Goal: Task Accomplishment & Management: Manage account settings

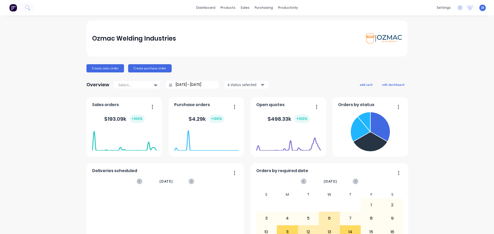
click at [13, 9] on img at bounding box center [13, 8] width 8 height 8
click at [259, 26] on div "Sales Orders" at bounding box center [261, 24] width 21 height 5
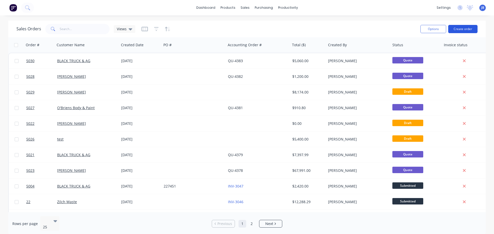
click at [459, 26] on button "Create order" at bounding box center [462, 29] width 29 height 8
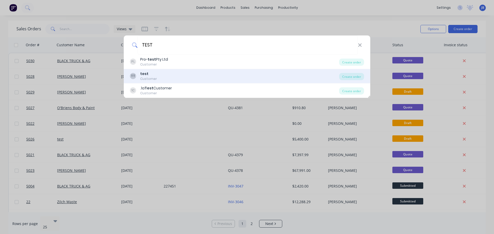
type input "TEST"
click at [161, 73] on div "TT test Customer" at bounding box center [234, 76] width 209 height 10
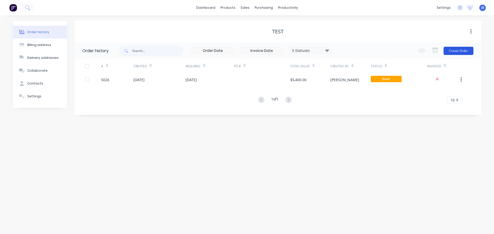
click at [459, 52] on button "Create Order" at bounding box center [458, 51] width 30 height 8
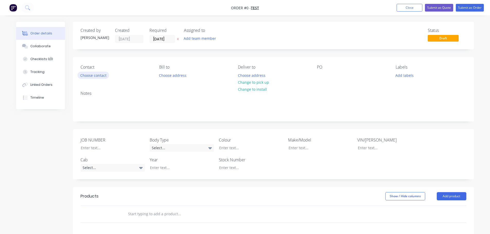
click at [102, 76] on button "Choose contact" at bounding box center [93, 75] width 32 height 7
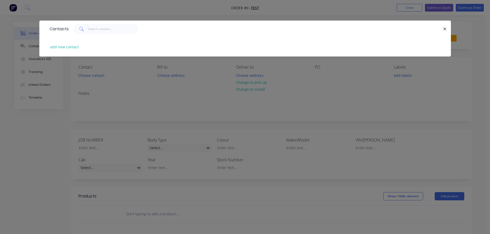
click at [134, 115] on div "Contacts add new contact" at bounding box center [245, 117] width 490 height 234
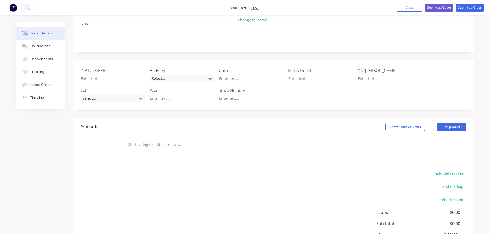
scroll to position [68, 0]
click at [171, 144] on input "text" at bounding box center [179, 146] width 103 height 10
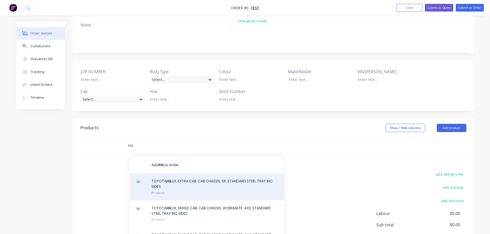
type input "HIL"
click at [178, 185] on div "TOYOTA HIL UX, EXTRA CAB, CAB CHASSIS, SR, STANDARD STEEL TRAY INC SIDES Product" at bounding box center [207, 187] width 154 height 27
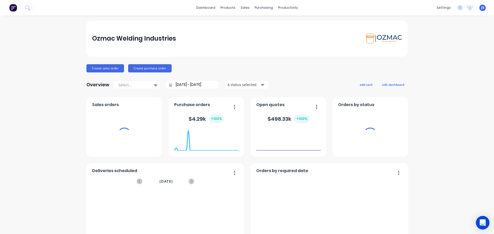
click at [482, 225] on icon "Open Intercom Messenger" at bounding box center [482, 223] width 6 height 7
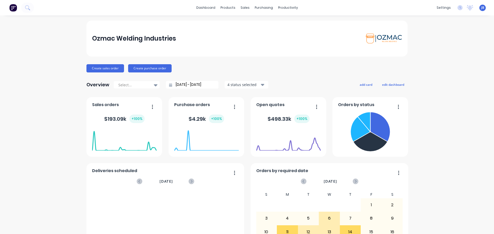
click at [426, 169] on div "Ozmac Welding Industries Create sales order Create purchase order Overview Sele…" at bounding box center [247, 155] width 494 height 268
click at [448, 94] on div "Ozmac Welding Industries Create sales order Create purchase order Overview Sele…" at bounding box center [247, 155] width 494 height 268
click at [274, 63] on div "Ozmac Welding Industries Create sales order Create purchase order Overview Sele…" at bounding box center [246, 155] width 321 height 268
click at [221, 57] on div "Ozmac Welding Industries Create sales order Create purchase order Overview Sele…" at bounding box center [246, 155] width 321 height 268
click at [309, 63] on div "Ozmac Welding Industries Create sales order Create purchase order Overview Sele…" at bounding box center [246, 155] width 321 height 268
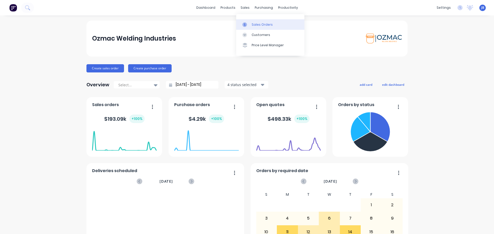
click at [249, 25] on div at bounding box center [246, 24] width 8 height 5
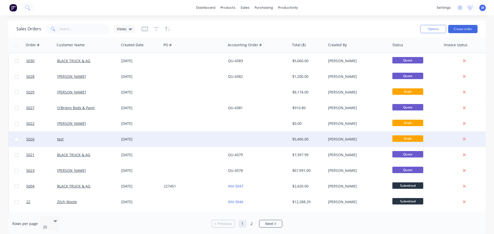
click at [160, 143] on div "[DATE]" at bounding box center [140, 139] width 42 height 15
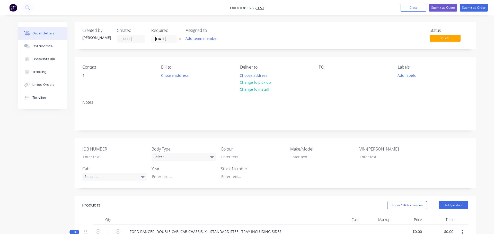
type input "$4,909.0909"
type input "$4,909.09"
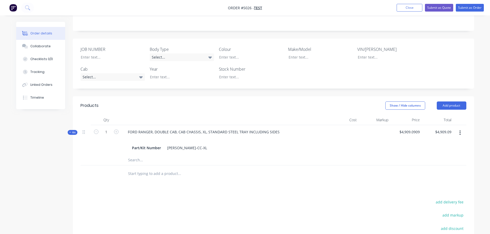
scroll to position [129, 0]
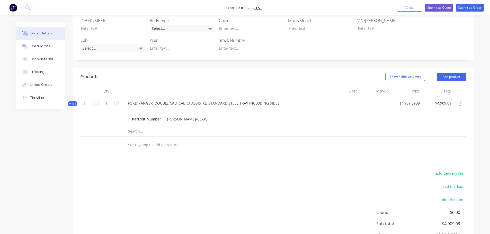
click at [166, 143] on input "text" at bounding box center [179, 145] width 103 height 10
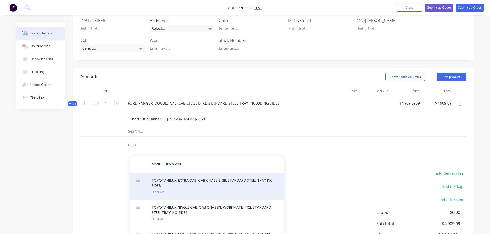
type input "HILU"
click at [180, 188] on div "TOYOTA HILU X, EXTRA CAB, CAB CHASSIS, SR, STANDARD STEEL TRAY INC SIDES Product" at bounding box center [207, 186] width 154 height 27
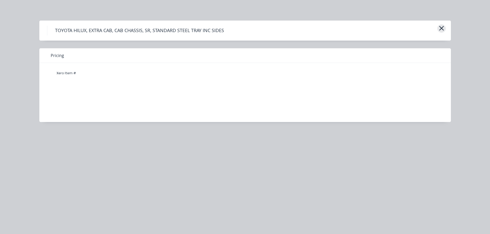
click at [442, 28] on icon "button" at bounding box center [441, 28] width 5 height 5
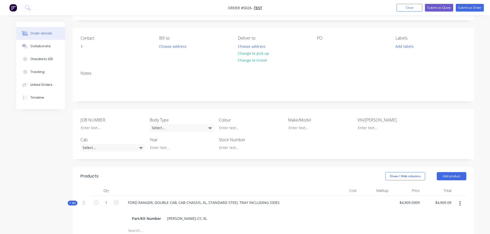
scroll to position [77, 0]
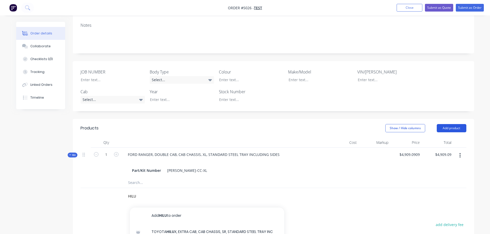
click at [449, 127] on button "Add product" at bounding box center [452, 128] width 30 height 8
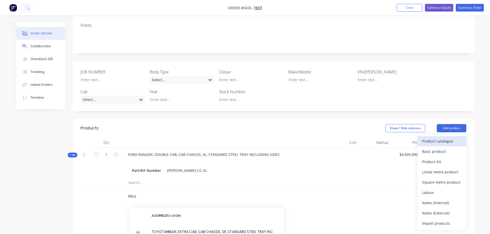
click at [424, 141] on div "Product catalogue" at bounding box center [442, 141] width 40 height 7
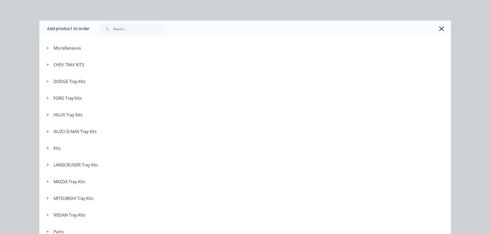
click at [67, 66] on div "CHEV TRAY KITS" at bounding box center [68, 65] width 31 height 6
click at [46, 65] on icon "button" at bounding box center [47, 65] width 3 height 4
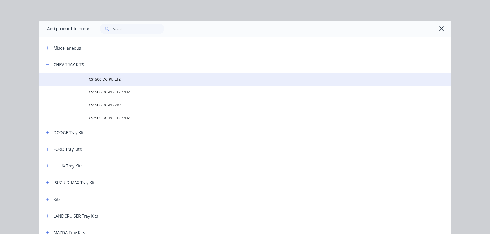
click at [95, 82] on span "CS1500-DC-PU-LTZ" at bounding box center [233, 79] width 289 height 5
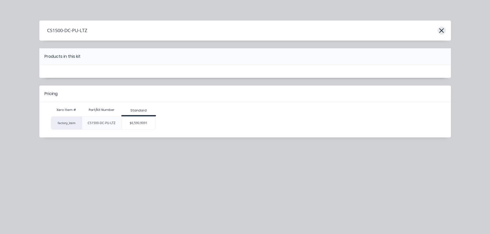
click at [442, 32] on icon "button" at bounding box center [441, 30] width 5 height 7
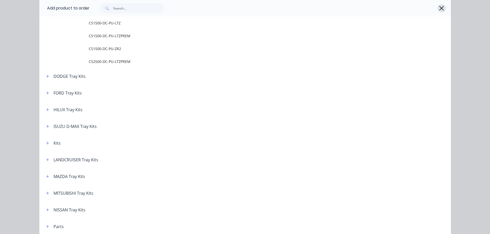
click at [441, 9] on icon "button" at bounding box center [441, 8] width 5 height 7
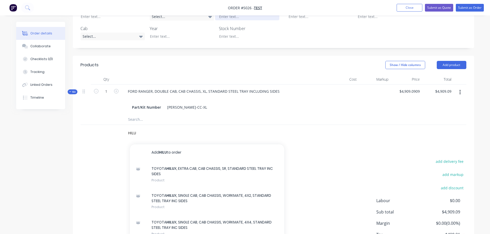
scroll to position [102, 0]
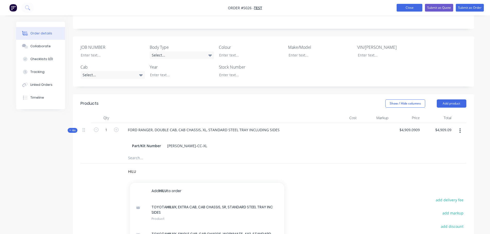
click at [414, 7] on button "Close" at bounding box center [409, 8] width 26 height 8
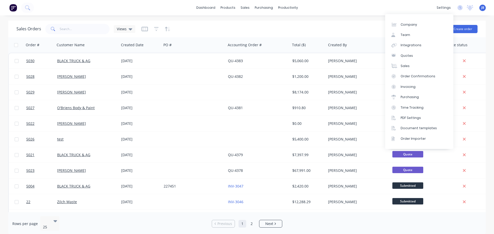
click at [361, 21] on div "Sales Orders Views Options Create order" at bounding box center [246, 29] width 477 height 17
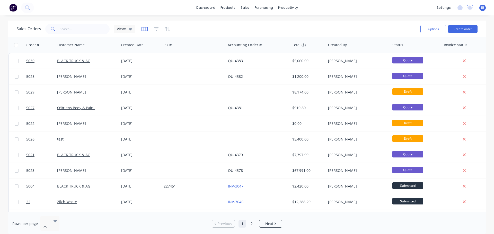
click at [144, 29] on icon "button" at bounding box center [144, 28] width 6 height 5
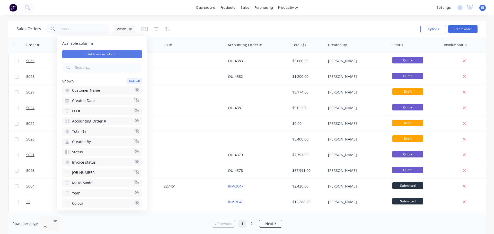
click at [109, 51] on button "Add custom column" at bounding box center [102, 54] width 80 height 8
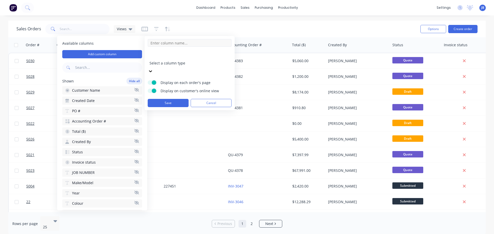
click at [165, 43] on input at bounding box center [190, 43] width 84 height 8
type input "TYRE SIZE"
click at [182, 58] on div at bounding box center [186, 56] width 74 height 6
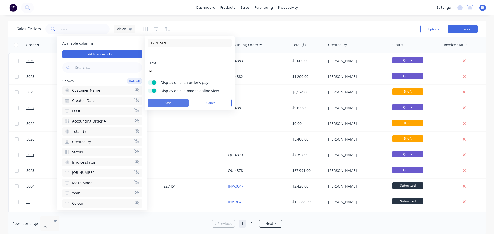
click at [166, 99] on button "Save" at bounding box center [168, 103] width 41 height 8
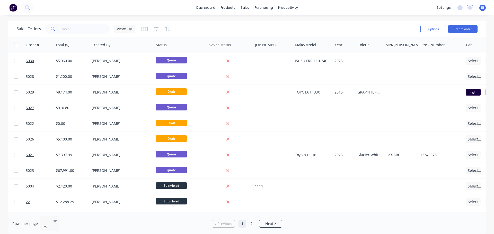
scroll to position [0, 312]
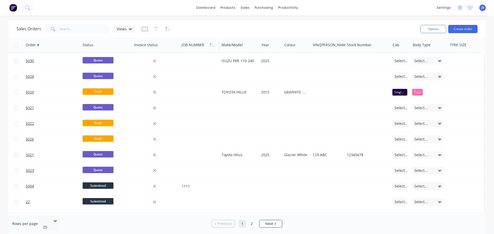
click at [188, 45] on div at bounding box center [199, 45] width 34 height 10
click at [192, 65] on button "Delete" at bounding box center [198, 65] width 39 height 10
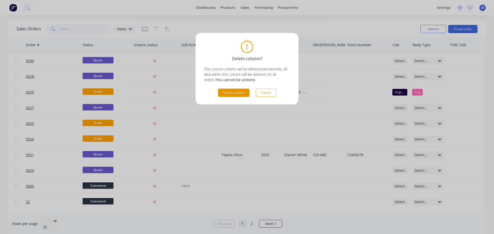
click at [240, 93] on button "Delete column" at bounding box center [234, 93] width 32 height 8
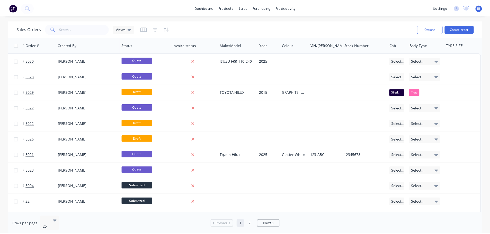
scroll to position [0, 270]
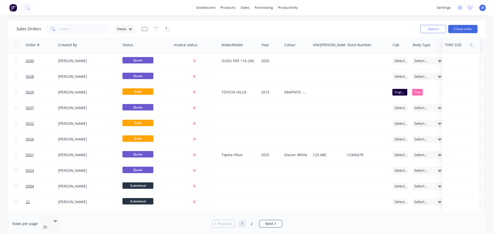
drag, startPoint x: 462, startPoint y: 46, endPoint x: 457, endPoint y: 48, distance: 5.2
click at [457, 48] on div at bounding box center [460, 45] width 31 height 10
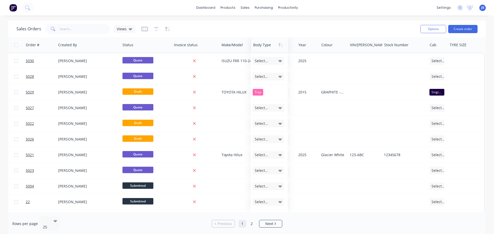
drag, startPoint x: 423, startPoint y: 46, endPoint x: 264, endPoint y: 49, distance: 159.4
click at [264, 49] on div at bounding box center [268, 45] width 31 height 10
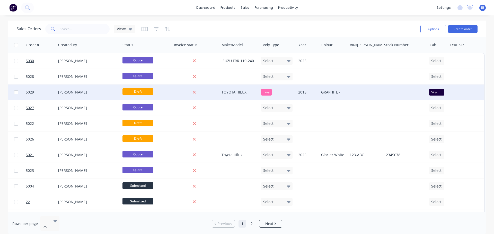
click at [108, 89] on div "[PERSON_NAME]" at bounding box center [88, 92] width 64 height 15
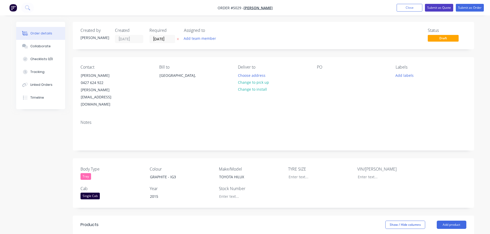
click at [438, 6] on button "Submit as Quote" at bounding box center [439, 8] width 28 height 8
type input "$5,090.91"
type input "$990.00"
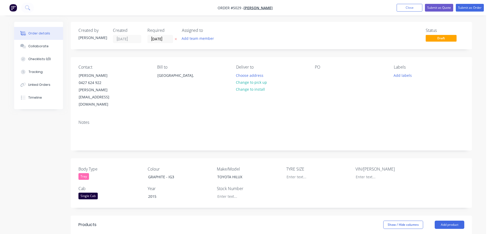
type input "$1,350.00"
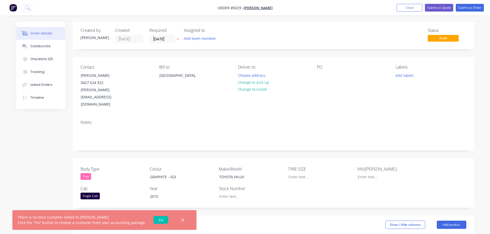
click at [181, 220] on icon "button" at bounding box center [182, 220] width 3 height 3
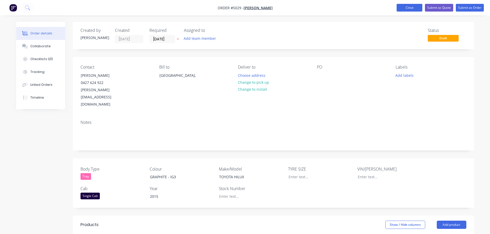
click at [407, 4] on button "Close" at bounding box center [409, 8] width 26 height 8
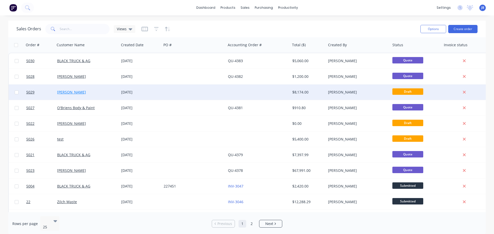
click at [70, 94] on link "[PERSON_NAME]" at bounding box center [71, 92] width 29 height 5
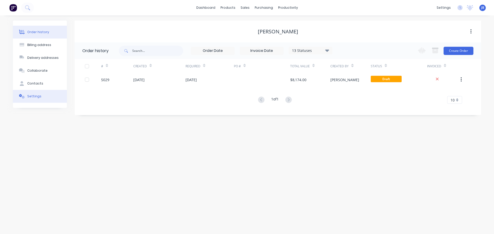
click at [29, 99] on button "Settings" at bounding box center [40, 96] width 54 height 13
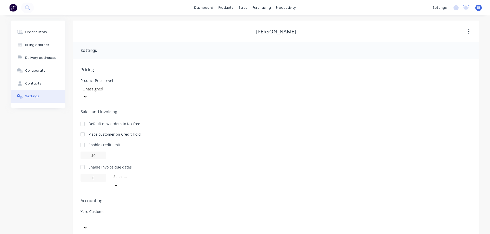
click at [107, 216] on div at bounding box center [118, 223] width 77 height 15
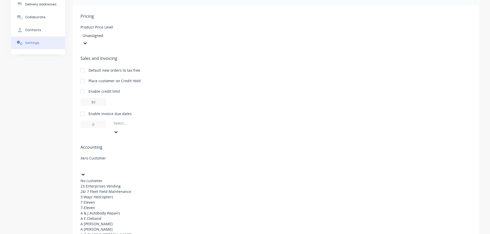
scroll to position [26, 0]
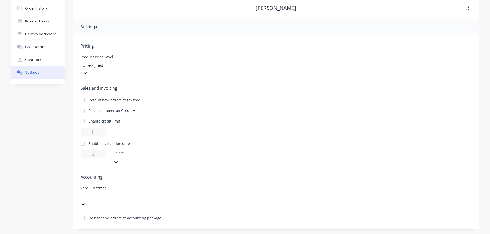
click at [133, 150] on div "Pricing Product Price Level Unassigned Sales and Invoicing Default new orders t…" at bounding box center [275, 136] width 391 height 186
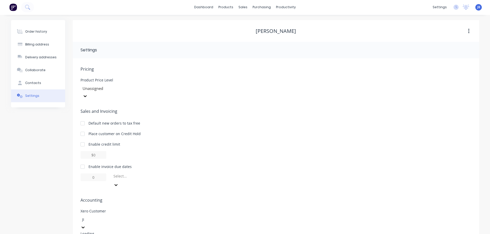
type input "[PERSON_NAME]"
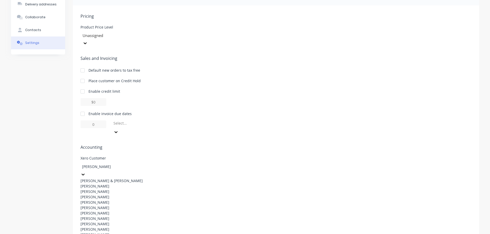
scroll to position [125, 0]
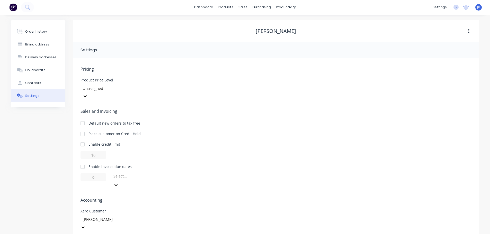
click at [208, 197] on span "Accounting" at bounding box center [275, 200] width 391 height 6
click at [251, 35] on link "Customers" at bounding box center [270, 34] width 68 height 10
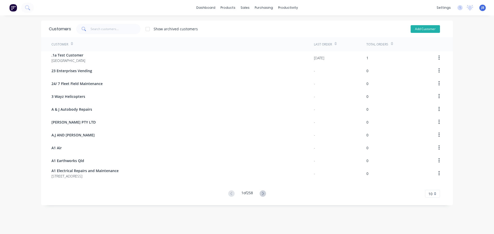
click at [422, 28] on button "Add Customer" at bounding box center [424, 29] width 29 height 8
select select "AU"
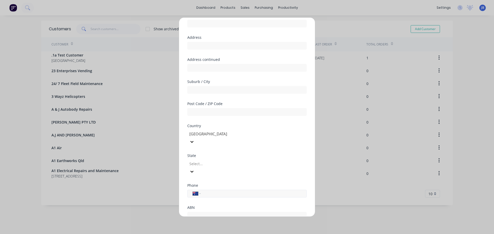
scroll to position [52, 0]
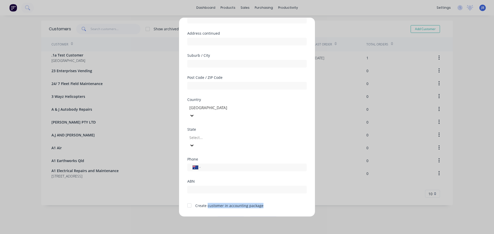
drag, startPoint x: 214, startPoint y: 189, endPoint x: 267, endPoint y: 188, distance: 53.5
click at [267, 202] on div "Create customer in accounting package" at bounding box center [246, 205] width 119 height 7
click at [231, 186] on form "Customer name Address Address continued Suburb / City Post Code / ZIP Code Coun…" at bounding box center [246, 106] width 119 height 238
click at [216, 203] on div "Create customer in accounting package" at bounding box center [229, 205] width 68 height 5
click at [267, 216] on button "Cancel" at bounding box center [263, 220] width 28 height 8
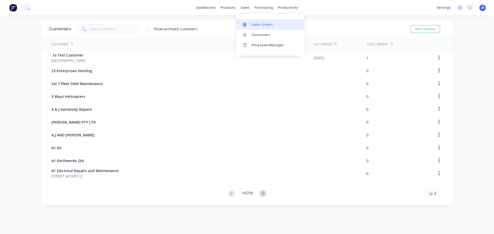
click at [252, 23] on div "Sales Orders" at bounding box center [261, 24] width 21 height 5
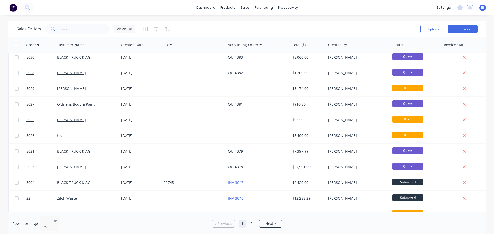
scroll to position [55, 0]
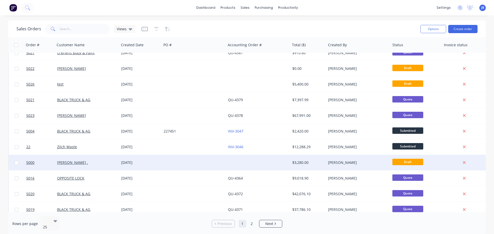
click at [78, 166] on div "[PERSON_NAME] ." at bounding box center [87, 162] width 64 height 15
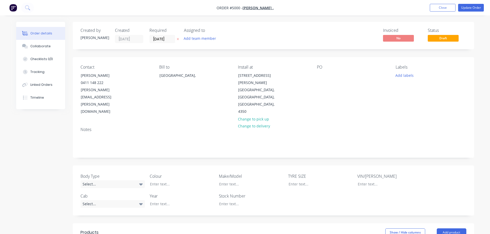
click at [12, 8] on img "button" at bounding box center [13, 8] width 8 height 8
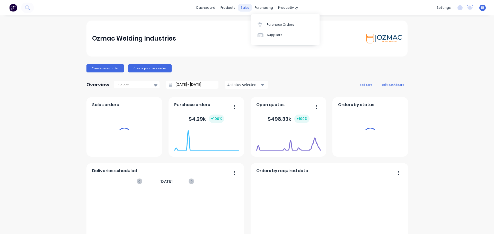
click at [245, 7] on div "sales" at bounding box center [245, 8] width 14 height 8
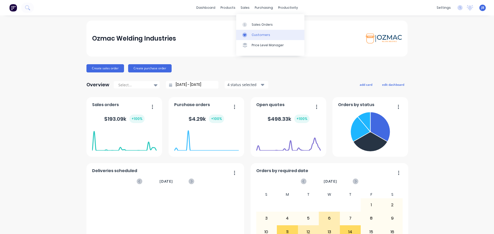
click at [253, 35] on div "Customers" at bounding box center [260, 35] width 19 height 5
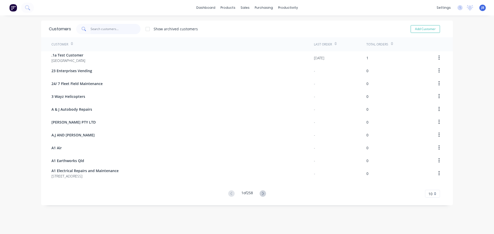
click at [95, 29] on input "text" at bounding box center [116, 29] width 50 height 10
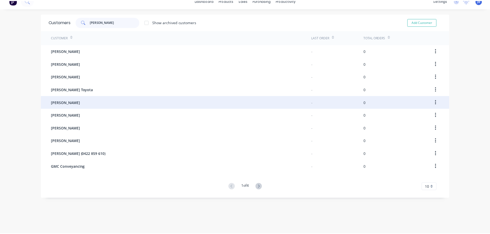
scroll to position [10, 0]
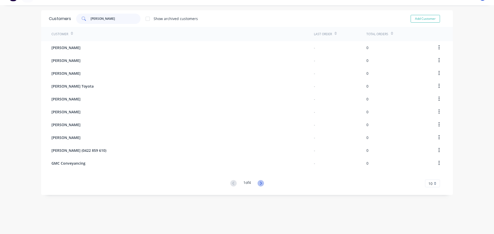
type input "[PERSON_NAME]"
click at [258, 184] on icon at bounding box center [260, 183] width 6 height 6
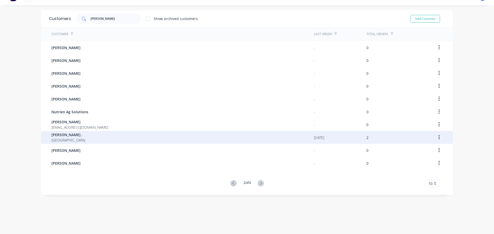
click at [64, 135] on div "[PERSON_NAME] . [GEOGRAPHIC_DATA]" at bounding box center [182, 137] width 262 height 13
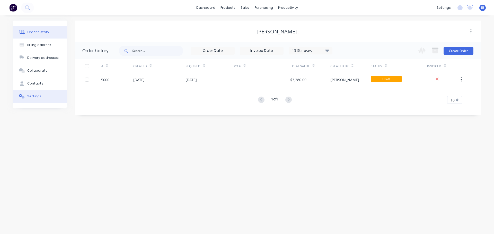
click at [35, 100] on button "Settings" at bounding box center [40, 96] width 54 height 13
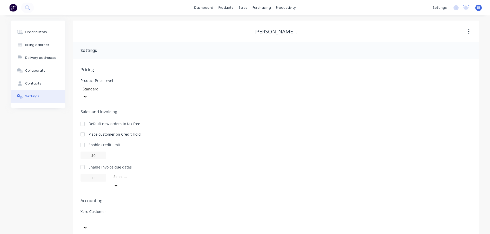
scroll to position [1, 0]
click at [102, 216] on div at bounding box center [119, 219] width 74 height 6
type input "[PERSON_NAME]."
click at [145, 197] on span "Accounting" at bounding box center [275, 200] width 391 height 6
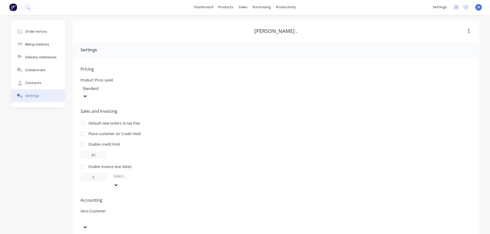
click at [109, 216] on div at bounding box center [118, 223] width 77 height 15
click at [112, 216] on div "option 7-Eleven, selected. 7-Eleven" at bounding box center [118, 223] width 77 height 15
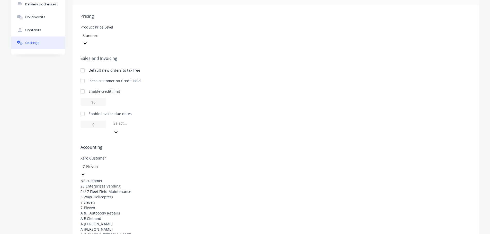
click at [122, 178] on div "No customer" at bounding box center [179, 180] width 198 height 5
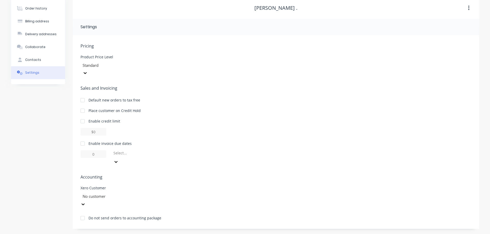
scroll to position [1, 0]
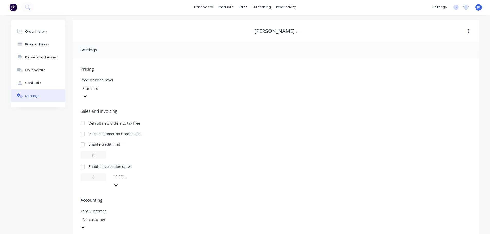
click at [126, 216] on div "option No customer, selected. No customer" at bounding box center [118, 223] width 77 height 15
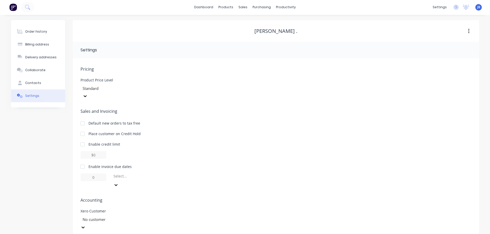
click at [129, 216] on div "option No customer, selected. No customer" at bounding box center [118, 223] width 77 height 15
click at [113, 151] on div "Pricing Product Price Level Standard Sales and Invoicing Default new orders to …" at bounding box center [275, 159] width 391 height 186
click at [113, 151] on div "Sales and Invoicing Default new orders to tax free Place customer on Credit Hol…" at bounding box center [275, 148] width 391 height 81
click at [142, 143] on div "Enable credit limit" at bounding box center [275, 150] width 391 height 17
click at [112, 216] on div "No customer" at bounding box center [118, 223] width 77 height 15
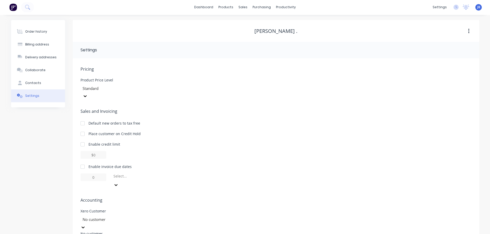
click at [113, 216] on div "option 7 Eleven, selected. 7 Eleven" at bounding box center [118, 223] width 77 height 15
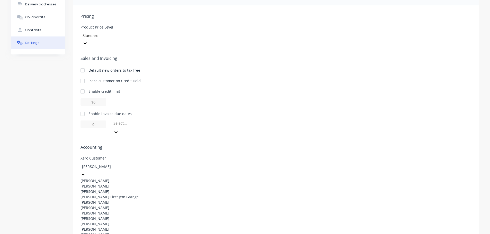
type input "[PERSON_NAME]"
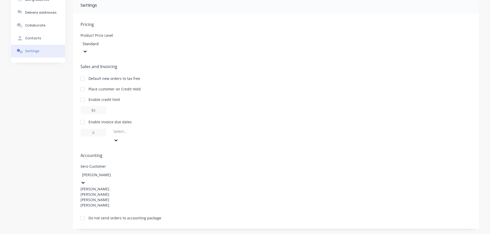
scroll to position [16, 0]
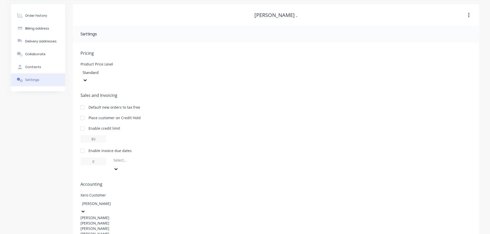
click at [99, 231] on div "[PERSON_NAME]" at bounding box center [118, 233] width 77 height 5
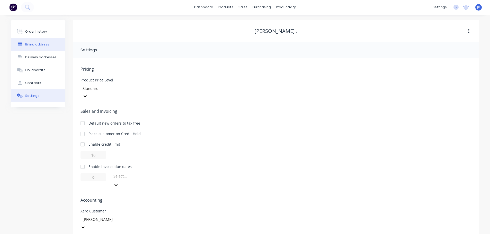
click at [41, 45] on div "Billing address" at bounding box center [37, 44] width 24 height 5
select select "AU"
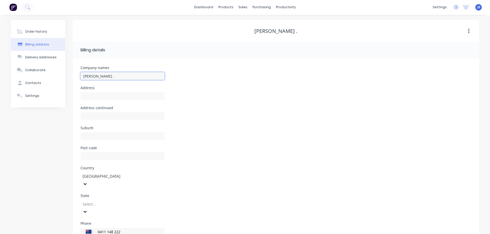
click at [100, 75] on input "[PERSON_NAME] ." at bounding box center [122, 76] width 84 height 8
type input "[PERSON_NAME]"
click at [177, 110] on div "Address continued" at bounding box center [275, 116] width 391 height 20
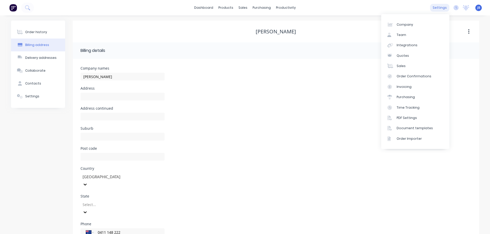
click at [435, 8] on div "settings" at bounding box center [439, 8] width 19 height 8
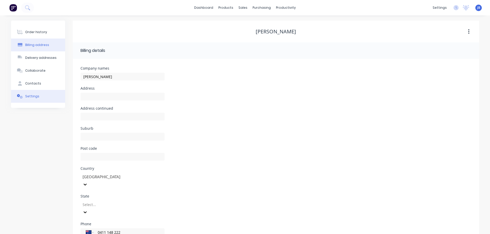
click at [32, 99] on button "Settings" at bounding box center [38, 96] width 54 height 13
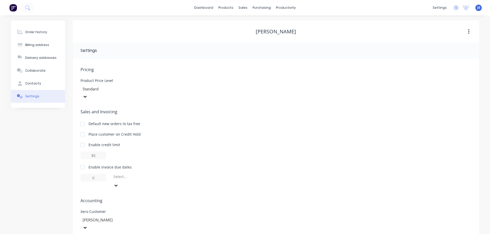
scroll to position [1, 0]
click at [228, 84] on div "Product Price Level Standard" at bounding box center [275, 89] width 391 height 22
click at [13, 8] on img at bounding box center [13, 7] width 8 height 8
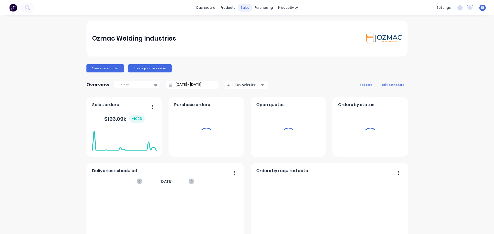
click at [242, 8] on div "sales" at bounding box center [245, 8] width 14 height 8
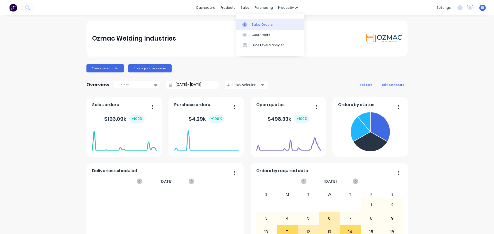
click at [250, 24] on link "Sales Orders" at bounding box center [270, 24] width 68 height 10
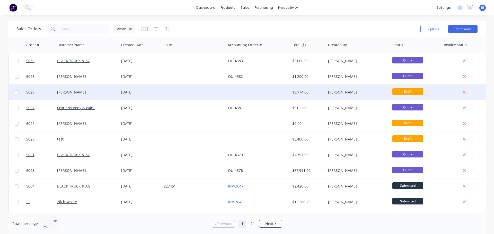
click at [160, 96] on div "[DATE]" at bounding box center [140, 92] width 42 height 15
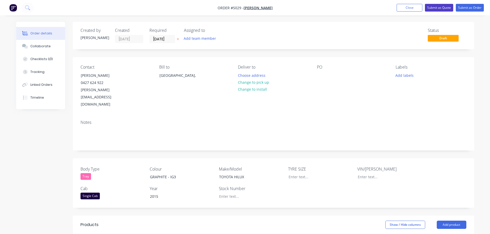
click at [438, 7] on button "Submit as Quote" at bounding box center [439, 8] width 28 height 8
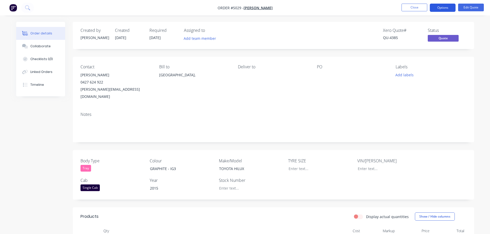
click at [437, 10] on button "Options" at bounding box center [443, 8] width 26 height 8
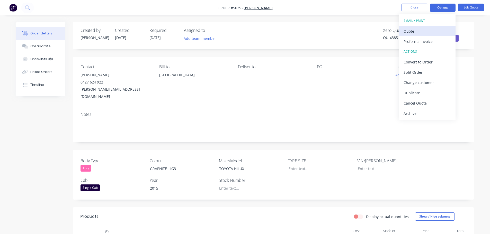
click at [426, 33] on div "Quote" at bounding box center [426, 31] width 47 height 7
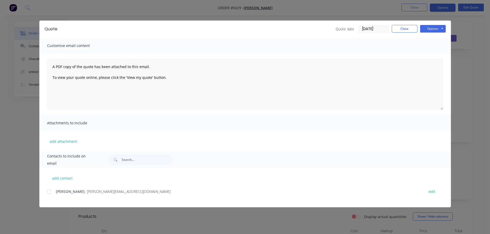
click at [50, 191] on div at bounding box center [49, 192] width 10 height 10
click at [435, 28] on button "Options" at bounding box center [433, 29] width 26 height 8
click at [435, 56] on button "Email" at bounding box center [436, 55] width 33 height 8
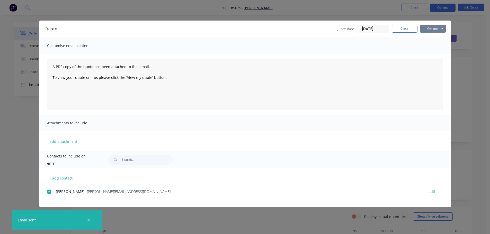
click at [435, 26] on button "Options" at bounding box center [433, 29] width 26 height 8
click at [431, 47] on button "Print" at bounding box center [436, 46] width 33 height 8
click at [410, 29] on button "Close" at bounding box center [405, 29] width 26 height 8
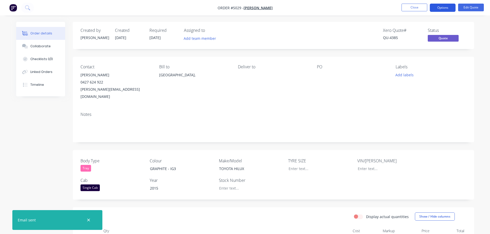
click at [446, 5] on button "Options" at bounding box center [443, 8] width 26 height 8
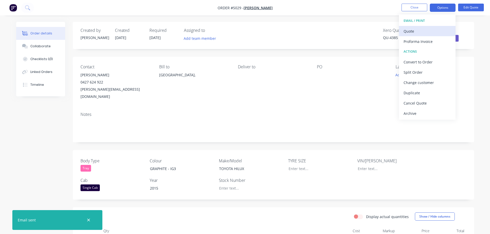
click at [420, 30] on div "Quote" at bounding box center [426, 31] width 47 height 7
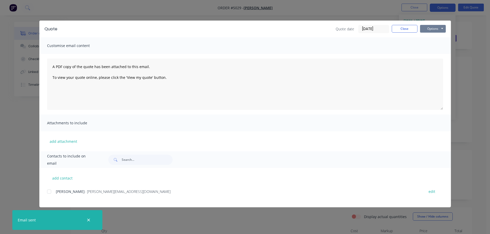
click at [430, 27] on button "Options" at bounding box center [433, 29] width 26 height 8
click at [432, 40] on button "Preview" at bounding box center [436, 38] width 33 height 8
click at [396, 27] on button "Close" at bounding box center [405, 29] width 26 height 8
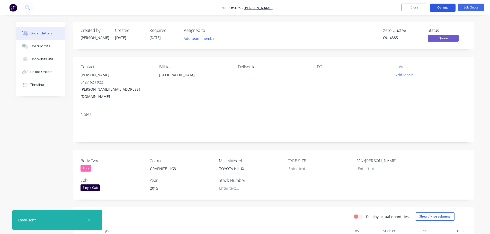
click at [443, 6] on button "Options" at bounding box center [443, 8] width 26 height 8
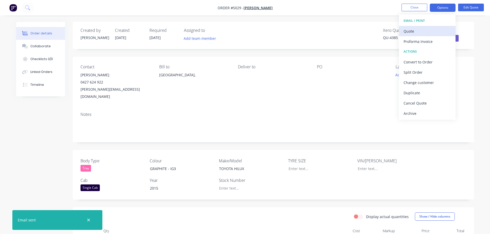
click at [415, 32] on div "Quote" at bounding box center [426, 31] width 47 height 7
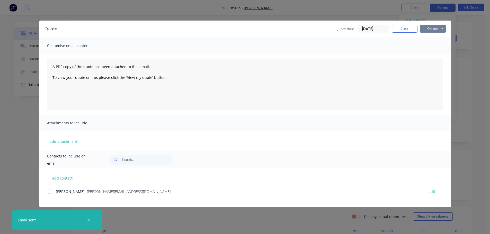
click at [439, 29] on button "Options" at bounding box center [433, 29] width 26 height 8
click at [432, 40] on button "Preview" at bounding box center [436, 38] width 33 height 8
click at [409, 30] on button "Close" at bounding box center [405, 29] width 26 height 8
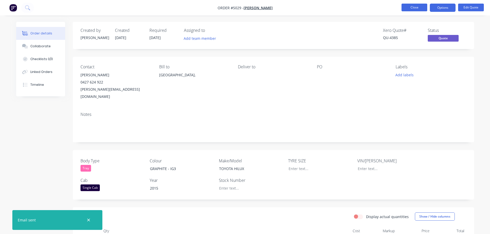
click at [408, 7] on button "Close" at bounding box center [414, 8] width 26 height 8
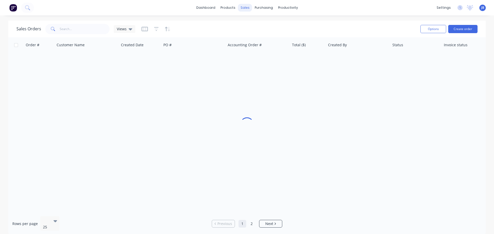
click at [246, 9] on div "sales" at bounding box center [245, 8] width 14 height 8
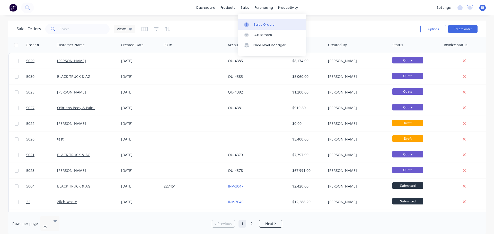
click at [253, 23] on div "Sales Orders" at bounding box center [263, 24] width 21 height 5
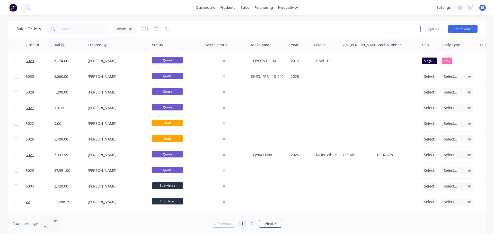
scroll to position [0, 272]
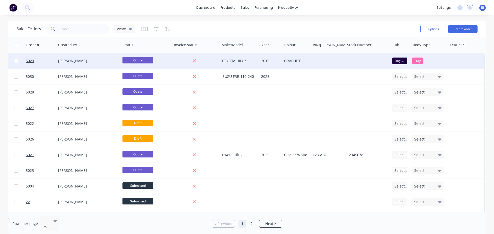
click at [412, 61] on div "Tray" at bounding box center [417, 61] width 11 height 7
click at [422, 58] on button "Edit" at bounding box center [429, 55] width 39 height 10
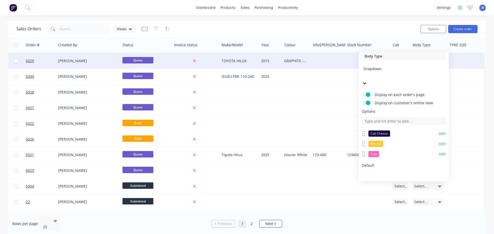
scroll to position [7, 0]
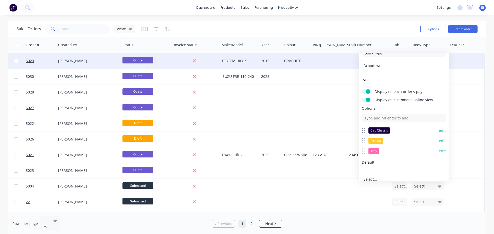
click at [439, 128] on button "edit" at bounding box center [442, 130] width 7 height 5
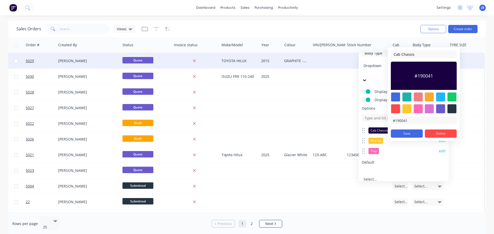
click at [397, 109] on div at bounding box center [395, 108] width 9 height 9
type input "#FF4949"
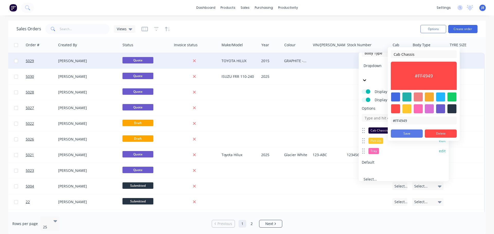
click at [405, 134] on button "Save" at bounding box center [407, 134] width 32 height 8
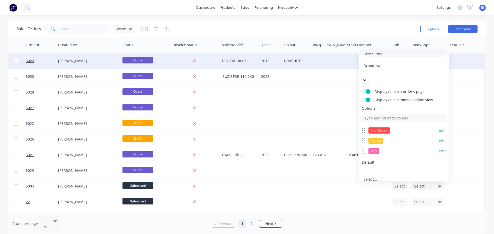
click at [377, 138] on div "Pick Up" at bounding box center [375, 141] width 15 height 6
click at [439, 138] on button "edit" at bounding box center [442, 140] width 7 height 5
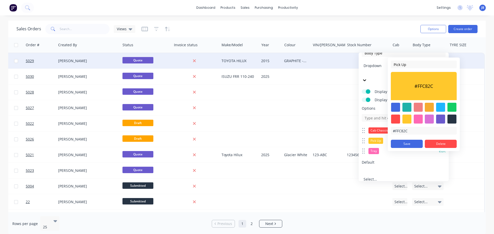
click at [391, 119] on div at bounding box center [395, 119] width 9 height 9
type input "#FF4949"
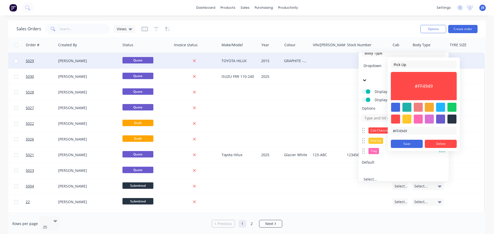
click at [376, 148] on div "Tray" at bounding box center [373, 151] width 11 height 6
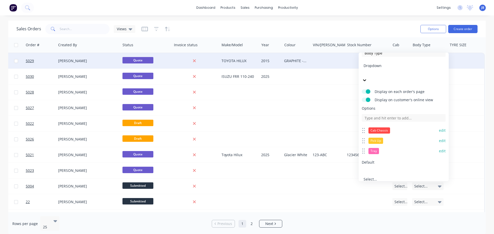
click at [439, 138] on button "edit" at bounding box center [442, 140] width 7 height 5
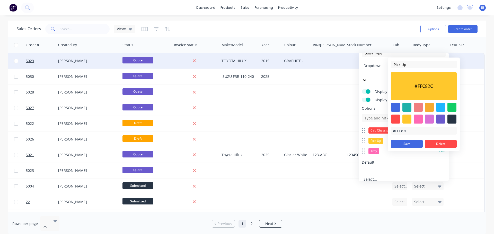
click at [394, 120] on div at bounding box center [395, 119] width 9 height 9
type input "#FF4949"
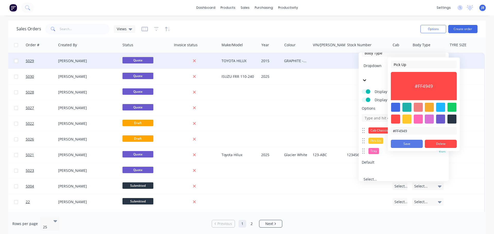
click at [408, 144] on button "Save" at bounding box center [407, 144] width 32 height 8
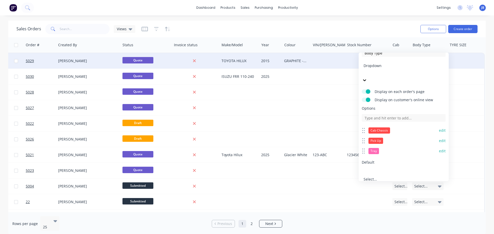
click at [375, 148] on div "Tray" at bounding box center [373, 151] width 11 height 6
click at [441, 149] on button "edit" at bounding box center [442, 151] width 7 height 5
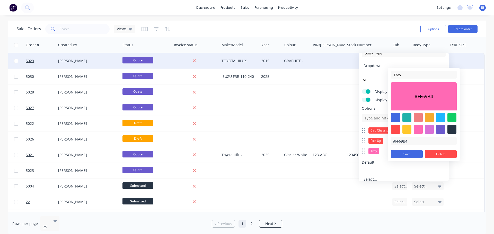
click at [397, 128] on div at bounding box center [395, 129] width 9 height 9
type input "#FF4949"
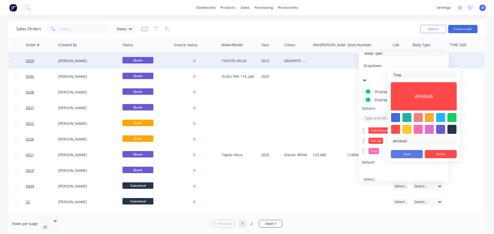
click at [406, 153] on button "Save" at bounding box center [407, 154] width 32 height 8
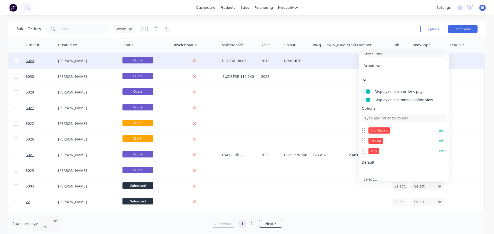
click at [385, 197] on button "Save" at bounding box center [381, 201] width 41 height 8
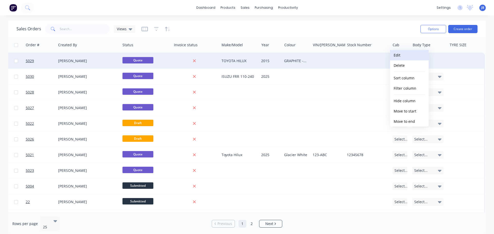
click at [399, 54] on button "Edit" at bounding box center [409, 55] width 39 height 10
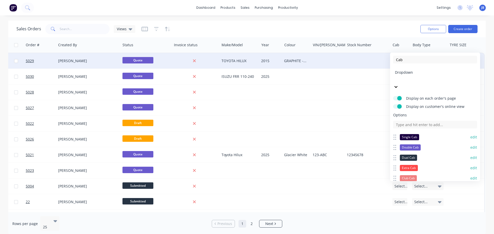
click at [471, 135] on button "edit" at bounding box center [473, 137] width 7 height 5
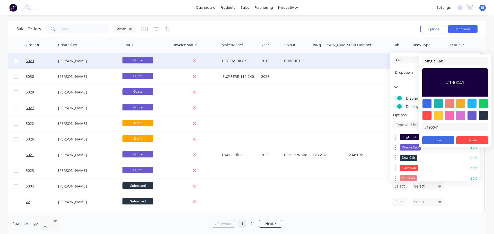
click at [427, 114] on div at bounding box center [426, 115] width 9 height 9
type input "#FF4949"
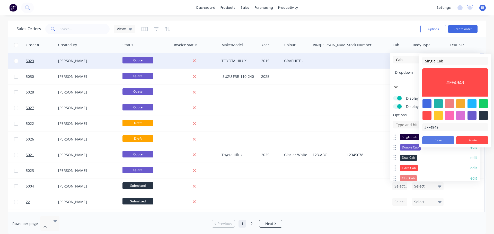
click at [446, 140] on button "Save" at bounding box center [438, 140] width 32 height 8
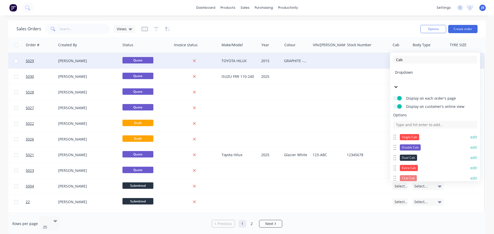
click at [470, 145] on button "edit" at bounding box center [473, 147] width 7 height 5
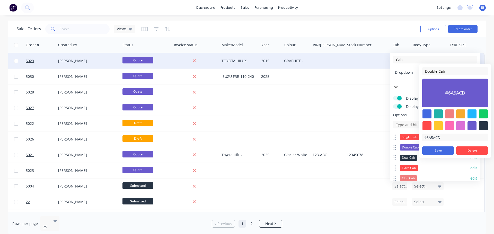
click at [426, 125] on div at bounding box center [426, 125] width 9 height 9
type input "#FF4949"
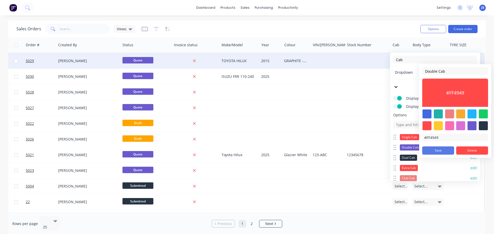
click at [448, 150] on button "Save" at bounding box center [438, 151] width 32 height 8
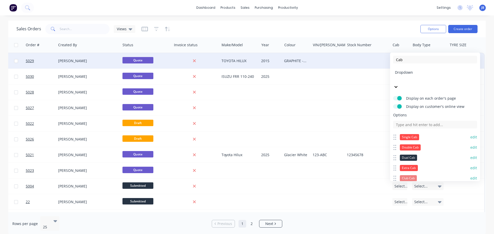
click at [470, 155] on button "edit" at bounding box center [473, 157] width 7 height 5
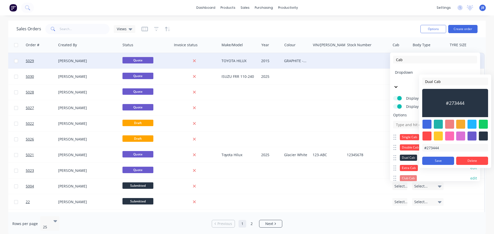
drag, startPoint x: 427, startPoint y: 137, endPoint x: 438, endPoint y: 145, distance: 14.4
click at [427, 137] on div at bounding box center [426, 136] width 9 height 9
type input "#FF4949"
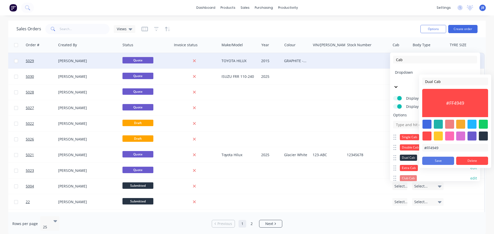
click at [444, 159] on button "Save" at bounding box center [438, 161] width 32 height 8
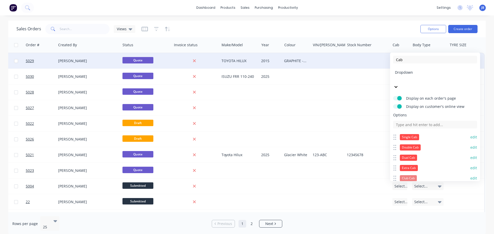
click at [410, 175] on div "Club Cab" at bounding box center [408, 178] width 17 height 6
click at [408, 175] on div "Club Cab" at bounding box center [408, 178] width 17 height 6
click at [470, 176] on button "edit" at bounding box center [473, 178] width 7 height 5
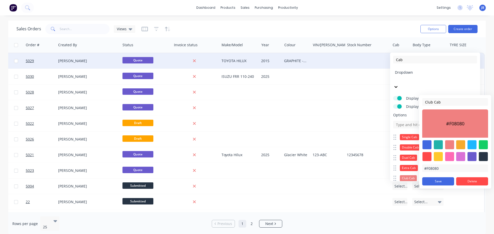
click at [428, 159] on div at bounding box center [426, 156] width 9 height 9
type input "#FF4949"
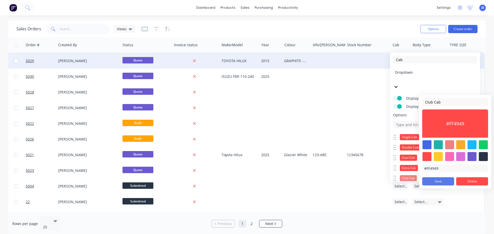
click at [443, 183] on button "Save" at bounding box center [438, 181] width 32 height 8
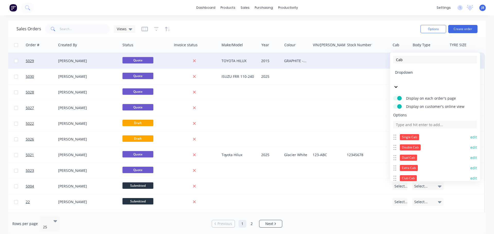
click at [470, 186] on button "edit" at bounding box center [473, 188] width 7 height 5
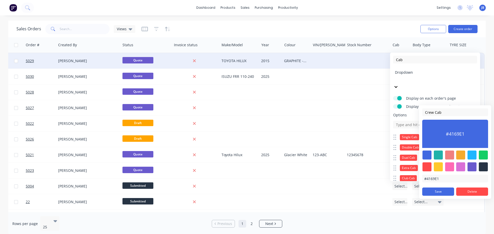
click at [425, 168] on div at bounding box center [426, 166] width 9 height 9
type input "#FF4949"
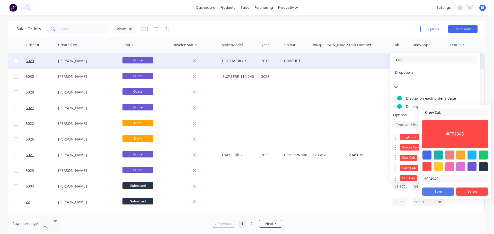
click at [438, 191] on button "Save" at bounding box center [438, 192] width 32 height 8
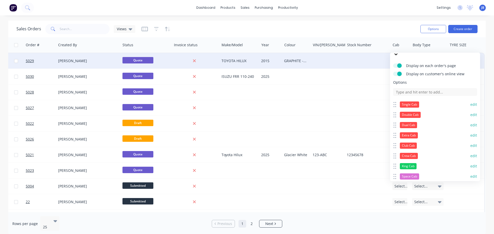
scroll to position [58, 0]
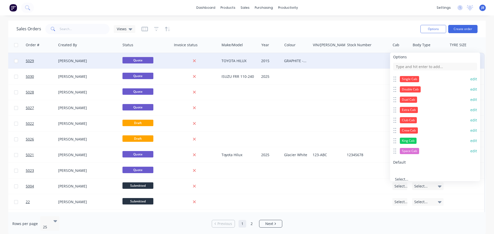
click at [470, 138] on button "edit" at bounding box center [473, 140] width 7 height 5
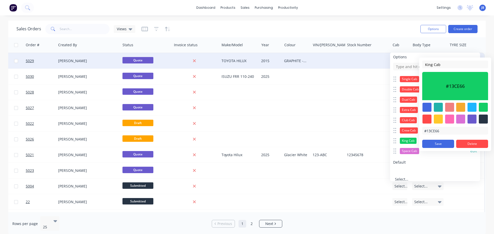
click at [428, 120] on div at bounding box center [426, 119] width 9 height 9
type input "#FF4949"
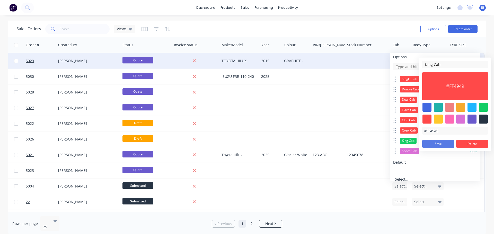
click at [437, 144] on button "Save" at bounding box center [438, 144] width 32 height 8
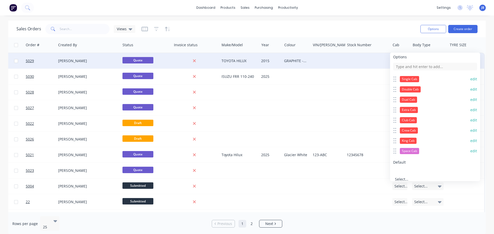
click at [470, 149] on button "edit" at bounding box center [473, 151] width 7 height 5
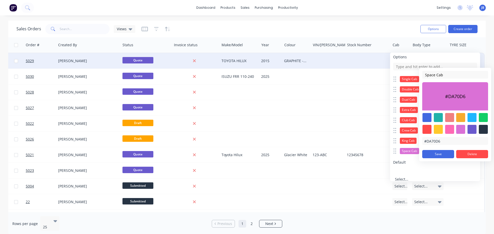
click at [427, 132] on div at bounding box center [426, 129] width 9 height 9
type input "#FF4949"
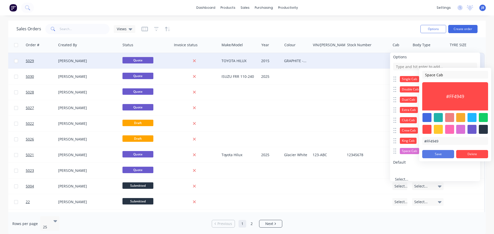
click at [441, 154] on button "Save" at bounding box center [438, 154] width 32 height 8
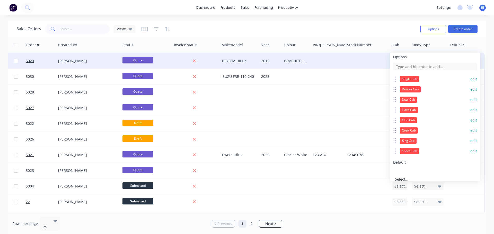
click at [420, 197] on button "Save" at bounding box center [413, 201] width 41 height 8
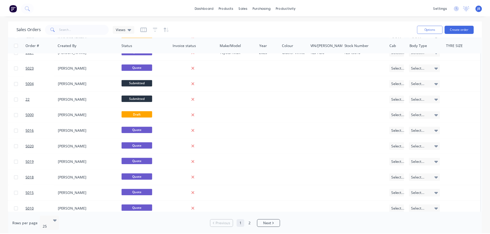
scroll to position [0, 272]
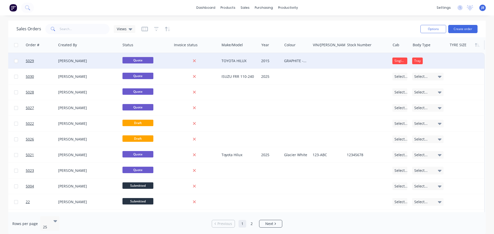
click at [461, 46] on div at bounding box center [464, 45] width 31 height 10
click at [464, 53] on button "Edit" at bounding box center [466, 55] width 39 height 10
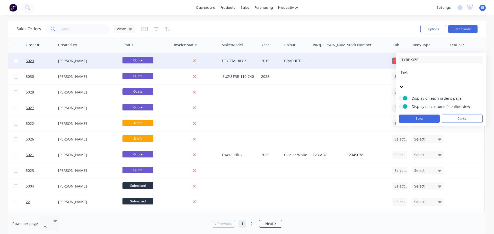
drag, startPoint x: 436, startPoint y: 61, endPoint x: 383, endPoint y: 59, distance: 52.5
click at [383, 59] on body "dashboard products sales purchasing productivity dashboard products Product Cat…" at bounding box center [247, 117] width 494 height 234
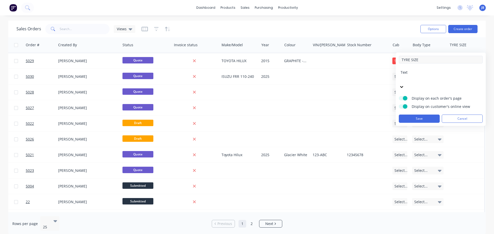
click at [427, 56] on input "TYRE SIZE" at bounding box center [441, 60] width 84 height 8
drag, startPoint x: 417, startPoint y: 60, endPoint x: 403, endPoint y: 59, distance: 13.9
click at [403, 59] on input "TYRE SIZE" at bounding box center [441, 60] width 84 height 8
type input "Tyre Size"
click at [415, 115] on button "Save" at bounding box center [419, 119] width 41 height 8
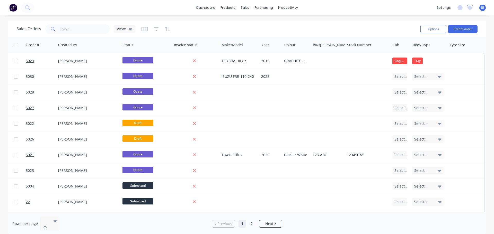
click at [7, 8] on div at bounding box center [17, 8] width 34 height 10
click at [12, 9] on img at bounding box center [13, 8] width 8 height 8
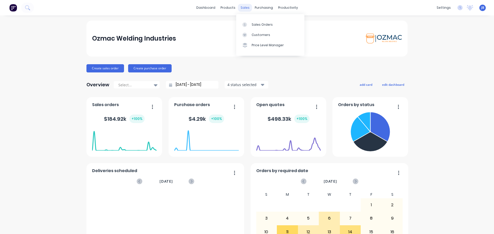
click at [241, 7] on div "sales" at bounding box center [245, 8] width 14 height 8
click at [249, 23] on div at bounding box center [246, 24] width 8 height 5
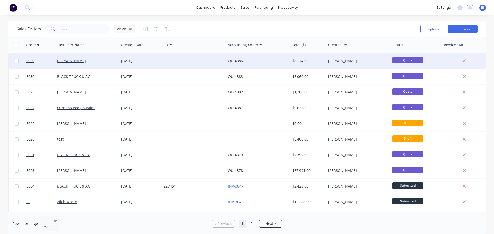
click at [277, 63] on div "QU-4385" at bounding box center [256, 60] width 57 height 5
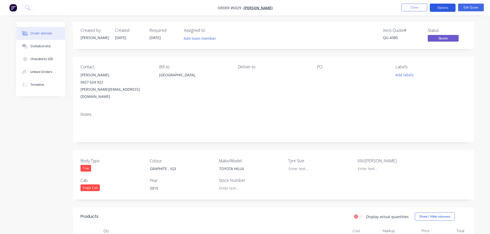
click at [449, 7] on button "Options" at bounding box center [443, 8] width 26 height 8
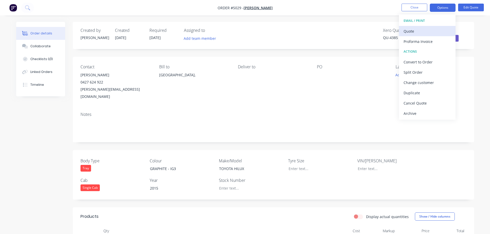
click at [425, 29] on div "Quote" at bounding box center [426, 31] width 47 height 7
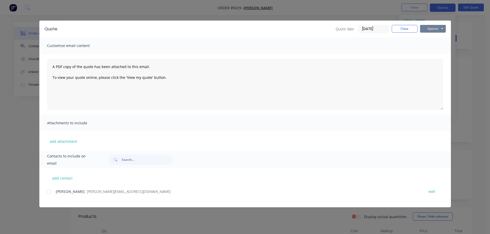
click at [429, 27] on button "Options" at bounding box center [433, 29] width 26 height 8
click at [428, 36] on button "Preview" at bounding box center [436, 38] width 33 height 8
click at [402, 30] on button "Close" at bounding box center [405, 29] width 26 height 8
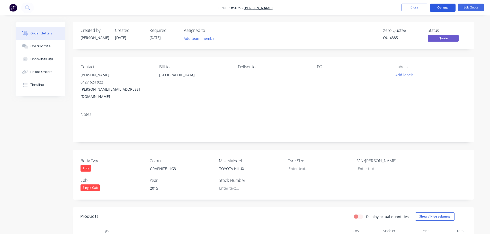
click at [439, 5] on button "Options" at bounding box center [443, 8] width 26 height 8
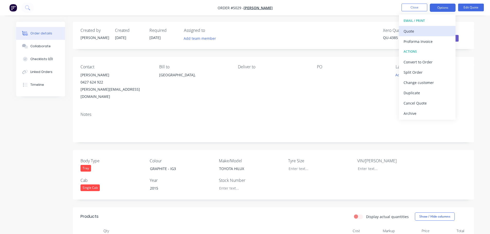
click at [437, 33] on div "Quote" at bounding box center [426, 31] width 47 height 7
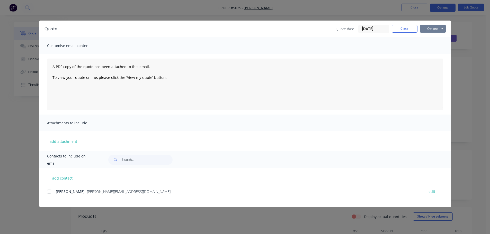
click at [432, 28] on button "Options" at bounding box center [433, 29] width 26 height 8
click at [432, 38] on button "Preview" at bounding box center [436, 38] width 33 height 8
click at [405, 27] on button "Close" at bounding box center [405, 29] width 26 height 8
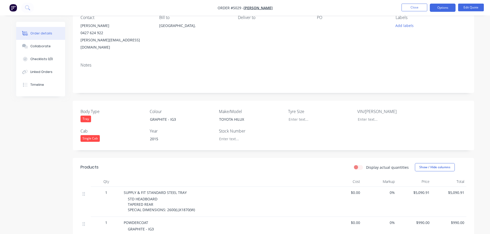
scroll to position [51, 0]
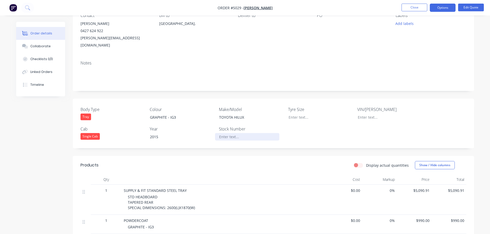
click at [243, 133] on div at bounding box center [247, 136] width 64 height 7
click at [241, 144] on div "Created by [PERSON_NAME] Created [DATE] Required [DATE] Assigned to Add team me…" at bounding box center [273, 150] width 401 height 361
click at [412, 8] on button "Close" at bounding box center [414, 8] width 26 height 8
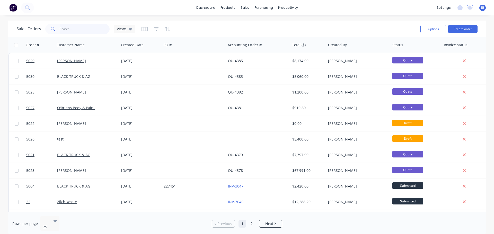
click at [76, 28] on input "text" at bounding box center [85, 29] width 50 height 10
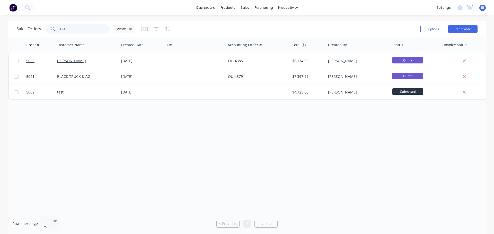
type input "123"
click at [239, 30] on div "Sales Orders 123 Views" at bounding box center [216, 29] width 400 height 13
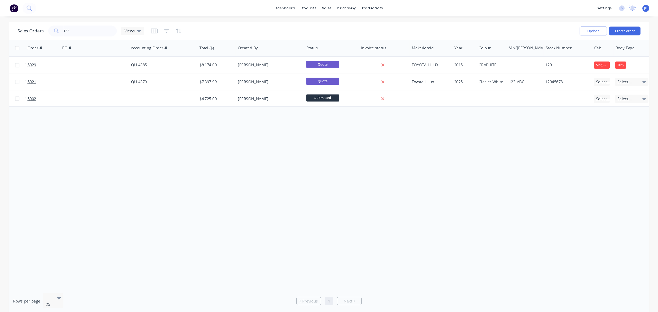
scroll to position [0, 105]
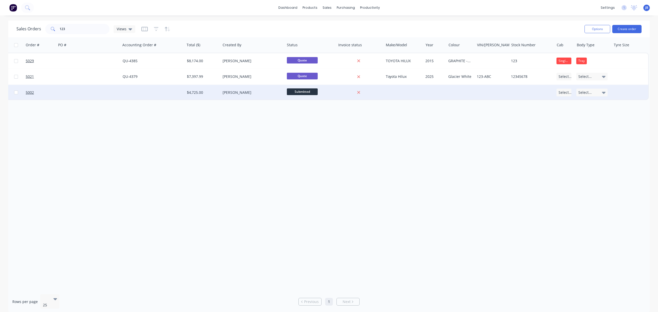
click at [79, 92] on div at bounding box center [88, 92] width 64 height 15
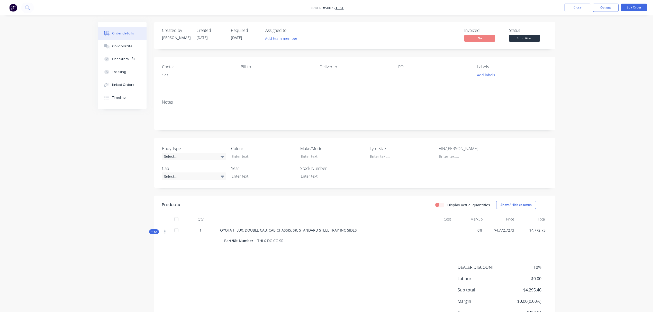
click at [166, 76] on div "123" at bounding box center [197, 74] width 70 height 7
click at [198, 100] on div "Notes" at bounding box center [355, 102] width 386 height 5
click at [493, 7] on button "Edit Order" at bounding box center [634, 8] width 26 height 8
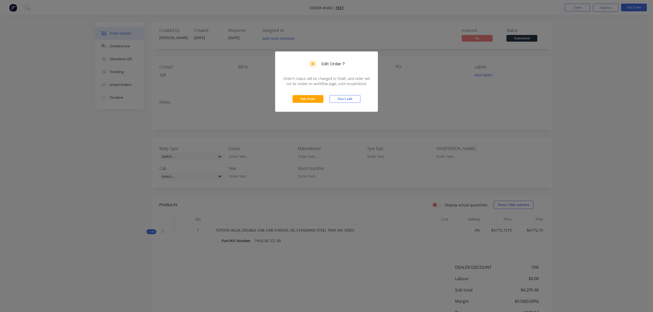
click at [337, 99] on button "Don't edit" at bounding box center [345, 99] width 31 height 8
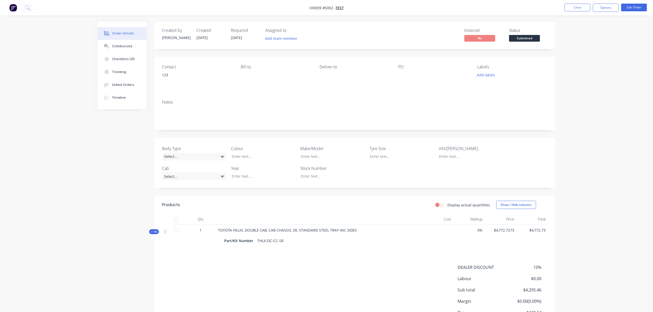
click at [493, 78] on div "Order details Collaborate Checklists 0/0 Tracking Linked Orders Timeline Order …" at bounding box center [326, 175] width 653 height 351
click at [354, 96] on div "Notes" at bounding box center [354, 113] width 401 height 34
click at [13, 10] on img "button" at bounding box center [13, 8] width 8 height 8
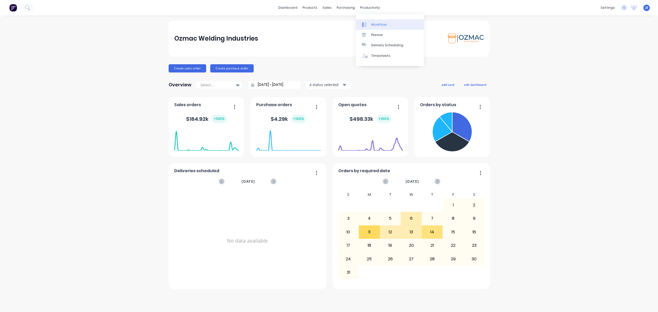
click at [374, 24] on div "Workflow" at bounding box center [378, 24] width 15 height 5
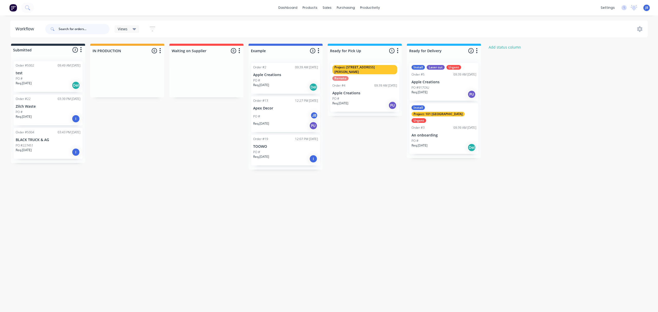
click at [94, 31] on input "text" at bounding box center [84, 29] width 51 height 10
type input "123"
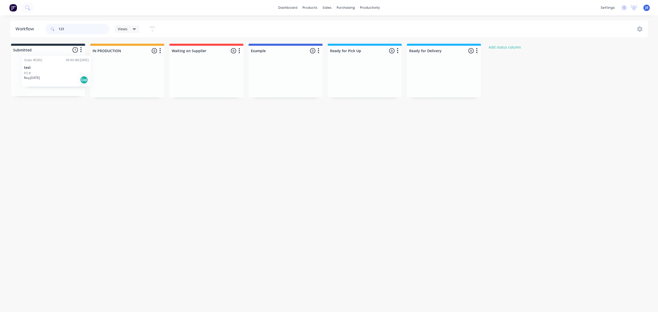
drag, startPoint x: 28, startPoint y: 76, endPoint x: 42, endPoint y: 70, distance: 15.1
click at [42, 70] on div "Order #5002 09:49 AM [DATE] test PO # Req. [DATE] Del" at bounding box center [48, 76] width 74 height 39
drag, startPoint x: 63, startPoint y: 32, endPoint x: 56, endPoint y: 29, distance: 7.6
click at [56, 29] on div "123" at bounding box center [77, 29] width 64 height 10
click at [69, 26] on input "123" at bounding box center [84, 29] width 51 height 10
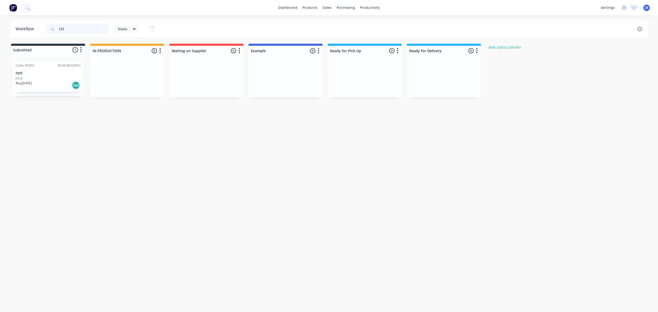
drag, startPoint x: 68, startPoint y: 29, endPoint x: 58, endPoint y: 28, distance: 10.1
click at [58, 28] on div "123" at bounding box center [77, 29] width 64 height 10
click at [90, 119] on div "Workflow 123 Views Save new view None (Default) edit Show/Hide statuses Show li…" at bounding box center [329, 161] width 658 height 281
click at [54, 77] on div "PO #" at bounding box center [48, 78] width 65 height 5
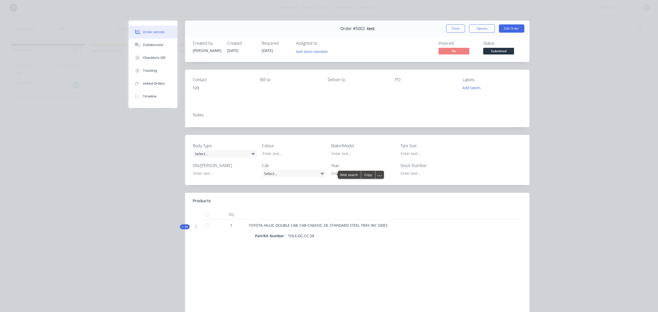
click at [187, 113] on div "Notes" at bounding box center [357, 117] width 345 height 19
click at [196, 120] on div "Notes" at bounding box center [357, 117] width 345 height 19
click at [205, 117] on div "Notes" at bounding box center [357, 115] width 329 height 5
click at [200, 114] on div "Notes" at bounding box center [357, 115] width 329 height 5
click at [203, 124] on div "Notes" at bounding box center [357, 117] width 345 height 19
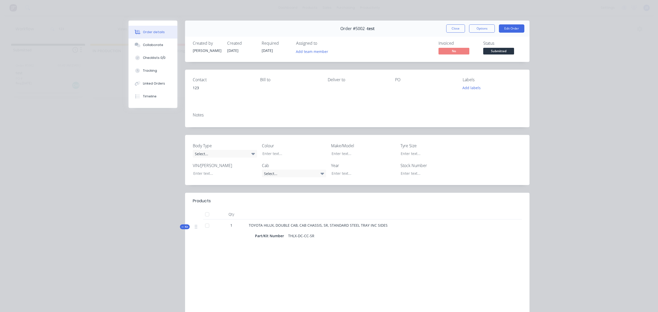
drag, startPoint x: 186, startPoint y: 120, endPoint x: 192, endPoint y: 121, distance: 5.9
click at [186, 121] on div "Notes" at bounding box center [357, 117] width 345 height 19
click at [198, 123] on div "Notes" at bounding box center [357, 117] width 345 height 19
drag, startPoint x: 351, startPoint y: 104, endPoint x: 400, endPoint y: 84, distance: 52.9
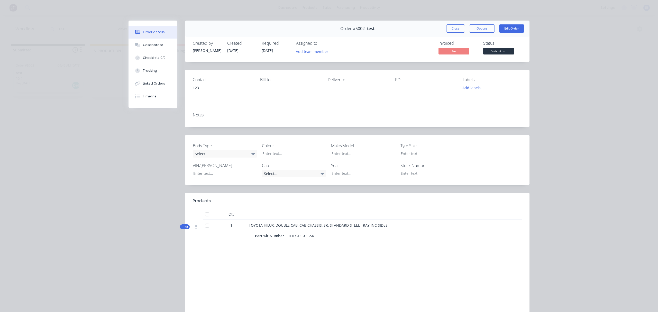
click at [351, 104] on div "Contact 123 Bill to Deliver to PO Labels Add labels" at bounding box center [357, 89] width 345 height 39
click at [452, 29] on button "Close" at bounding box center [455, 28] width 19 height 8
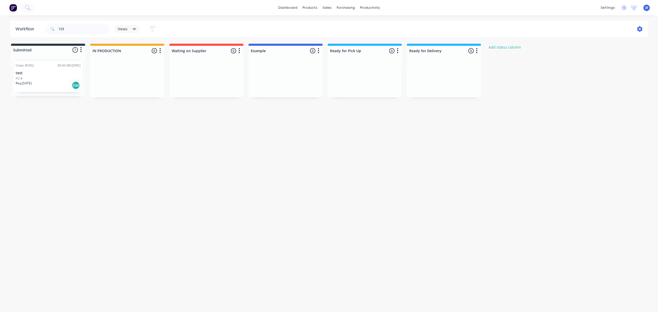
click at [493, 28] on icon at bounding box center [640, 29] width 2 height 2
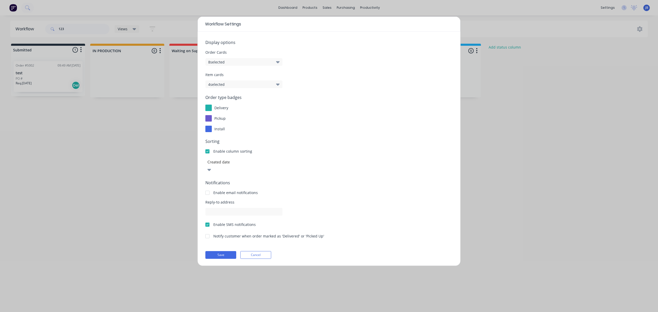
click at [255, 60] on button "8 selected" at bounding box center [243, 62] width 77 height 8
click at [218, 168] on label "Notes" at bounding box center [216, 168] width 9 height 4
click at [212, 166] on input "Notes" at bounding box center [212, 166] width 0 height 0
click at [226, 234] on button "Save" at bounding box center [220, 255] width 31 height 8
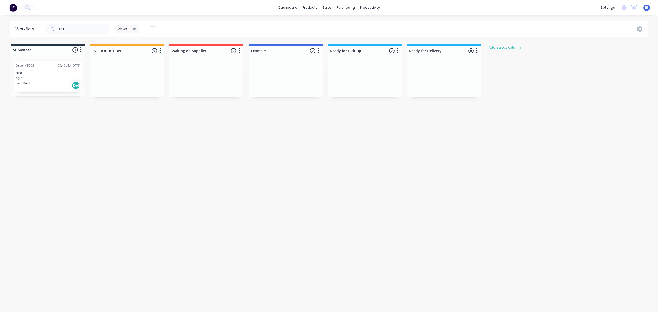
click at [38, 79] on div "PO #" at bounding box center [48, 78] width 65 height 5
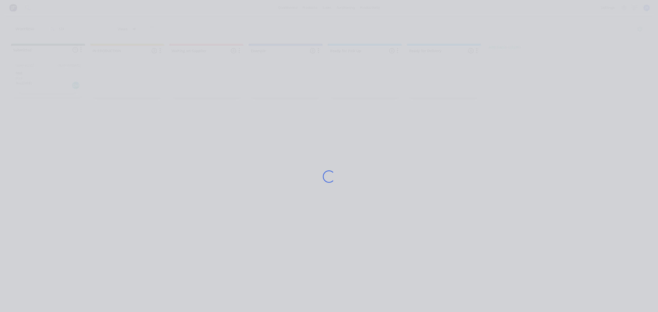
click at [38, 79] on div "Loading..." at bounding box center [329, 156] width 658 height 312
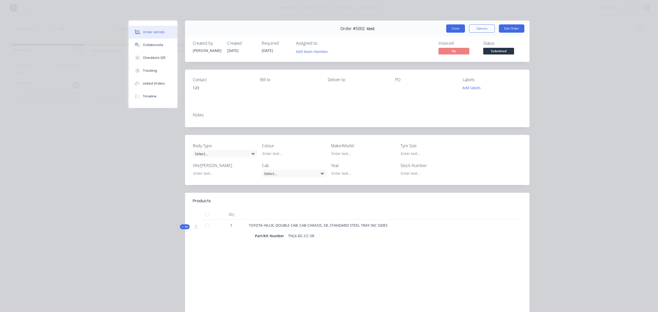
click at [453, 28] on button "Close" at bounding box center [455, 28] width 19 height 8
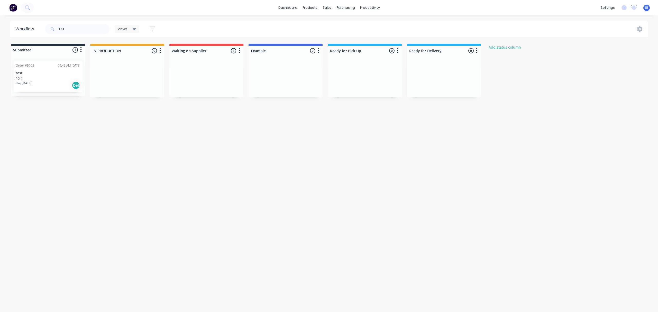
click at [320, 165] on div "Workflow 123 Views Save new view None (Default) edit Show/Hide statuses Show li…" at bounding box center [329, 161] width 658 height 281
click at [13, 6] on img at bounding box center [13, 8] width 8 height 8
